Goal: Find specific page/section: Find specific page/section

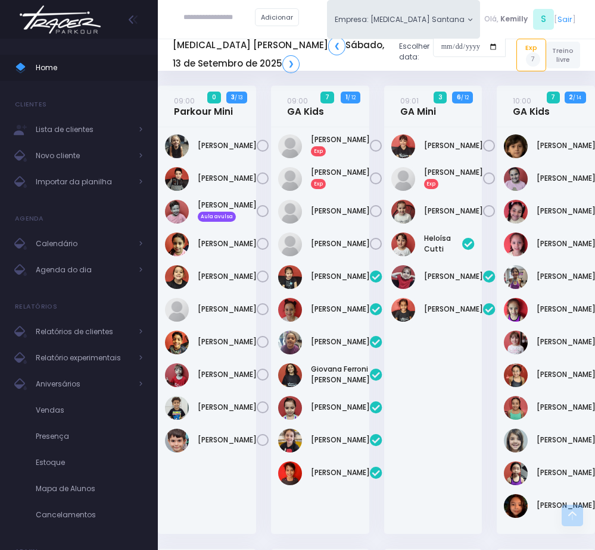
scroll to position [1825, 0]
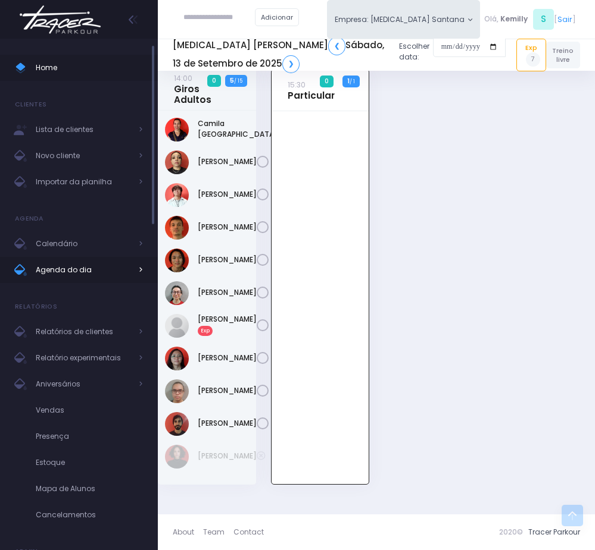
click at [114, 263] on span "Agenda do dia" at bounding box center [83, 269] width 95 height 15
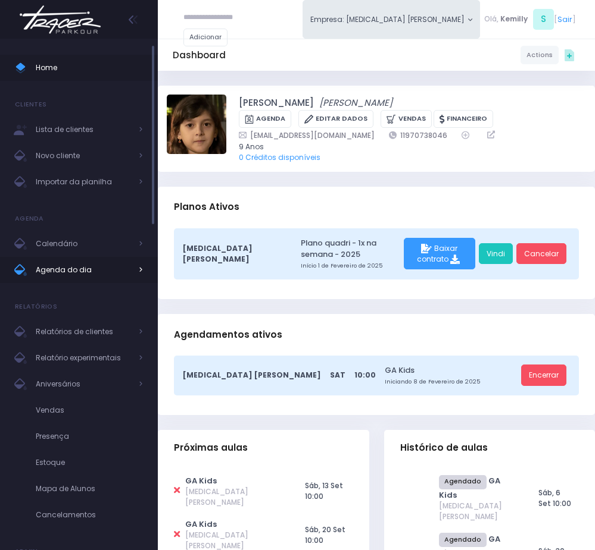
click at [57, 274] on span "Agenda do dia" at bounding box center [83, 269] width 95 height 15
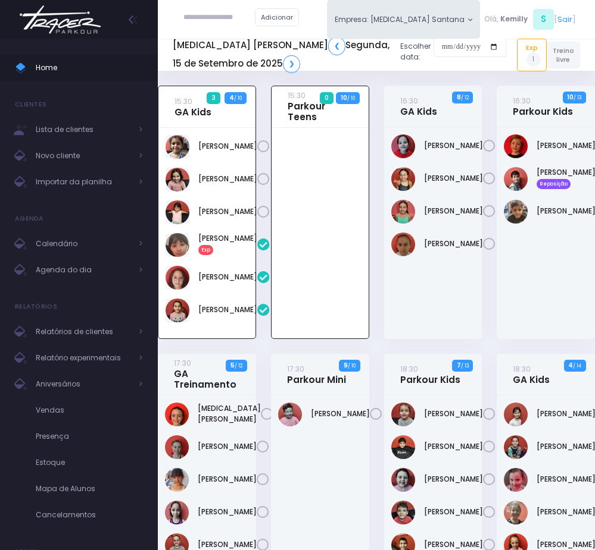
scroll to position [86, 0]
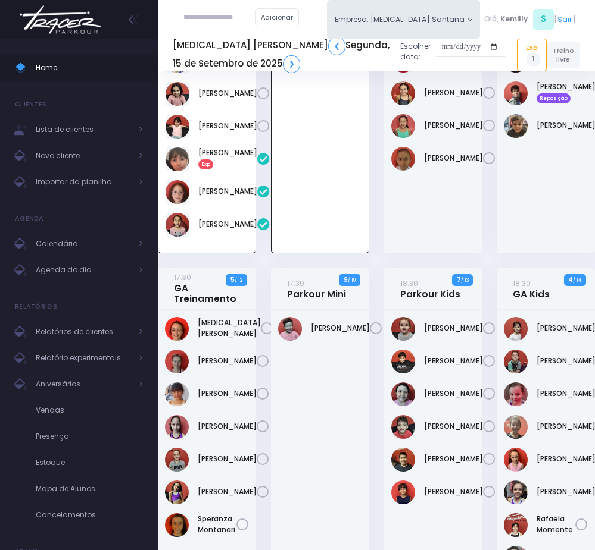
drag, startPoint x: 331, startPoint y: 402, endPoint x: 329, endPoint y: 455, distance: 53.6
click at [329, 455] on div "Dante Custodio" at bounding box center [320, 497] width 98 height 374
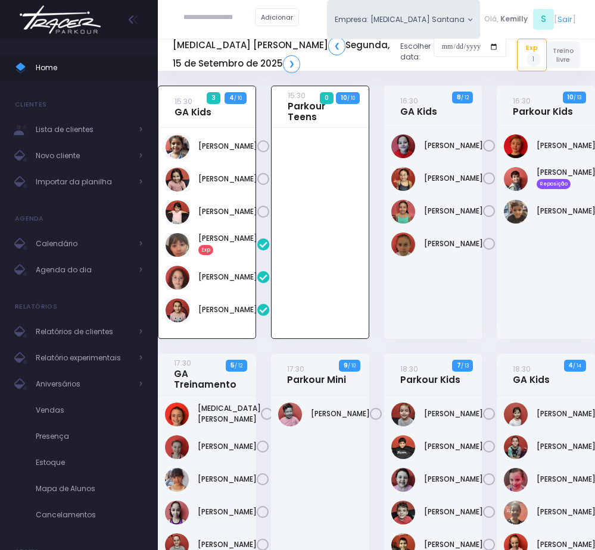
click at [192, 11] on input "text" at bounding box center [218, 17] width 71 height 21
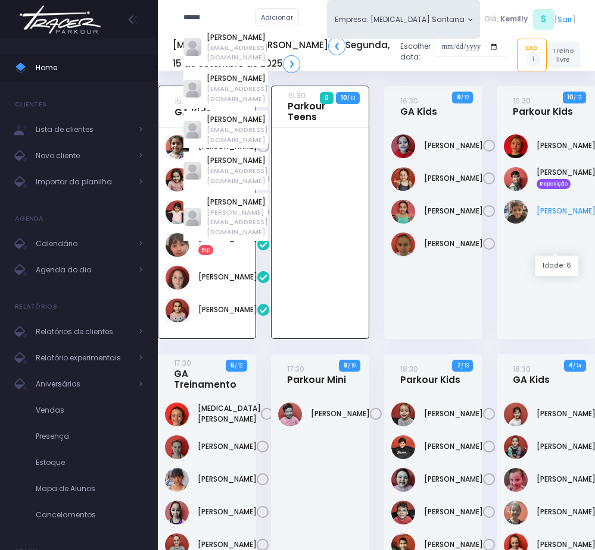
type input "*****"
click at [540, 217] on link "Pedro Henrique Negrão Tateishi" at bounding box center [565, 211] width 59 height 11
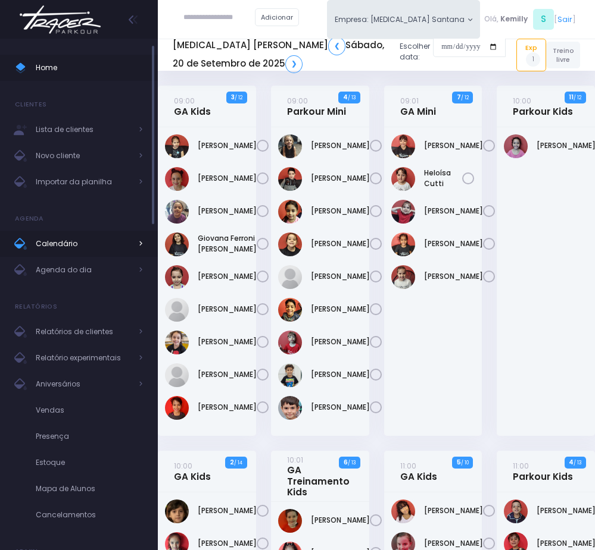
drag, startPoint x: 68, startPoint y: 268, endPoint x: 96, endPoint y: 243, distance: 37.5
click at [68, 268] on span "Agenda do dia" at bounding box center [83, 269] width 95 height 15
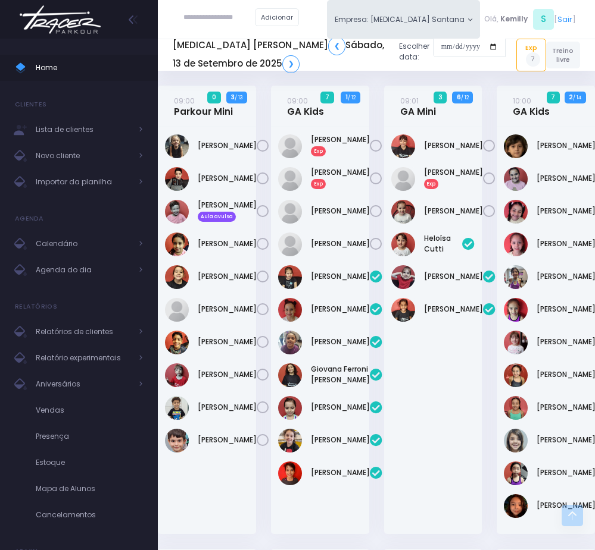
scroll to position [1826, 0]
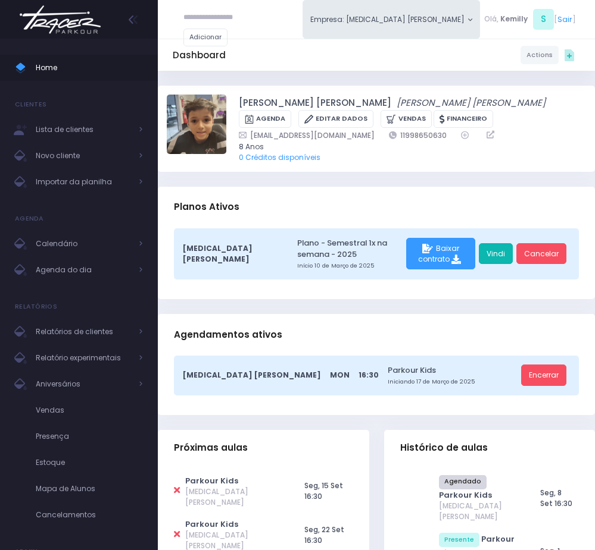
click at [498, 258] on link "Vindi" at bounding box center [495, 253] width 34 height 21
